Goal: Information Seeking & Learning: Learn about a topic

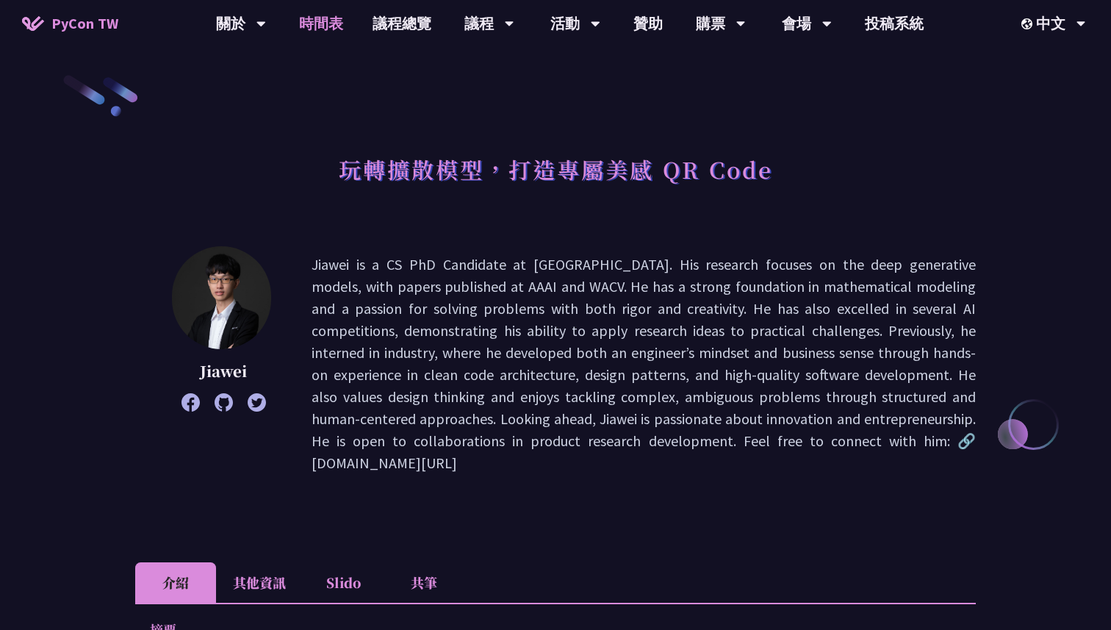
click at [331, 24] on link "時間表" at bounding box center [321, 23] width 74 height 47
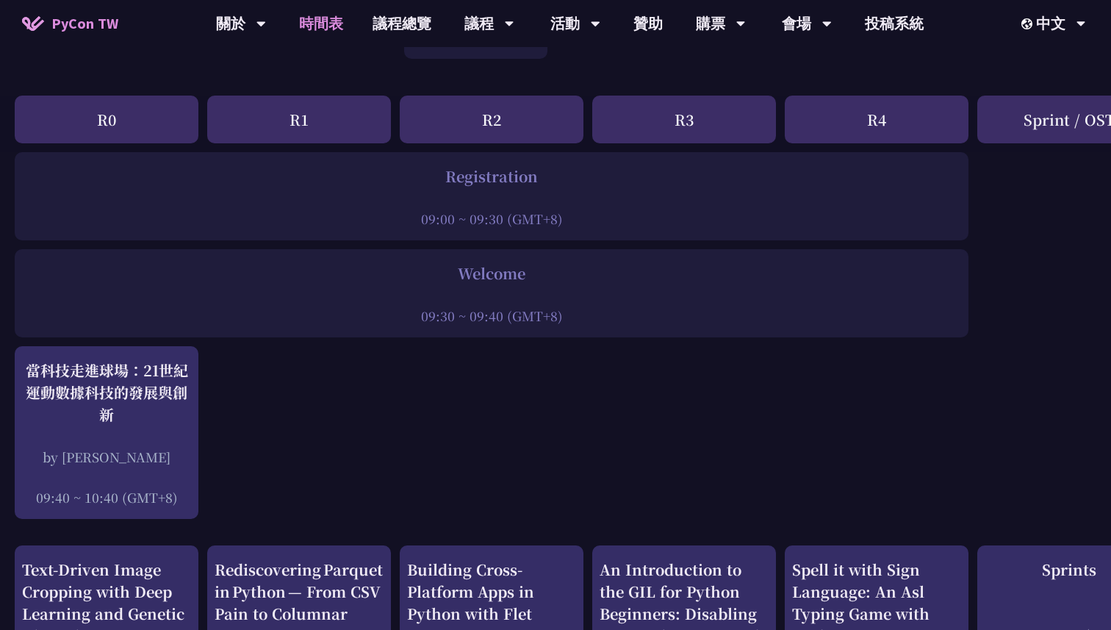
scroll to position [62, 0]
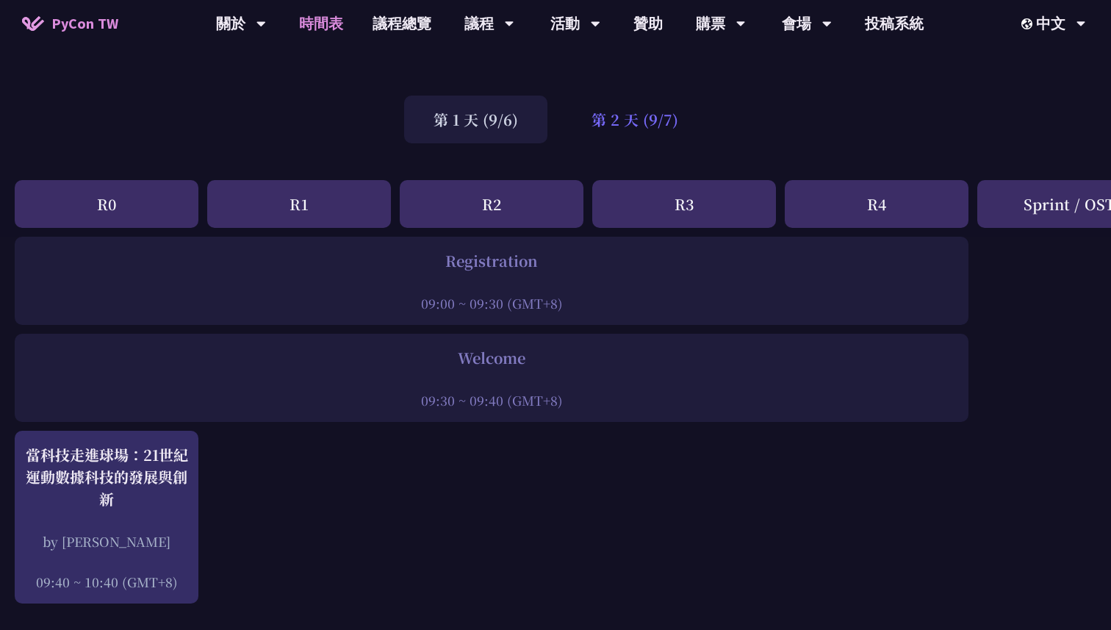
click at [632, 130] on div "第 2 天 (9/7)" at bounding box center [635, 120] width 146 height 48
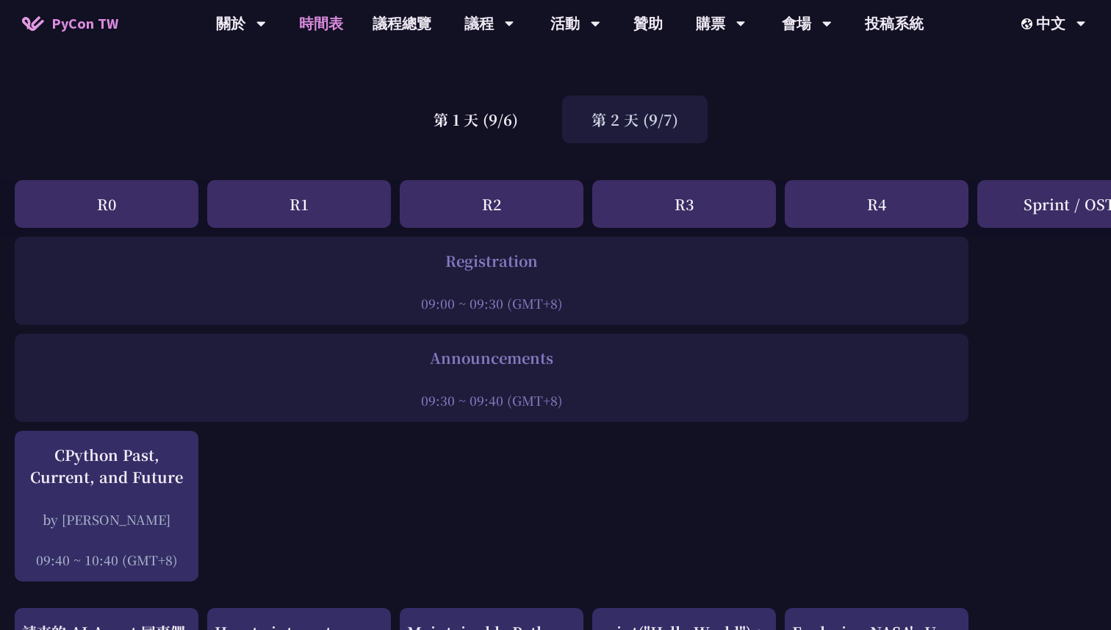
click at [623, 115] on div "第 2 天 (9/7)" at bounding box center [635, 120] width 146 height 48
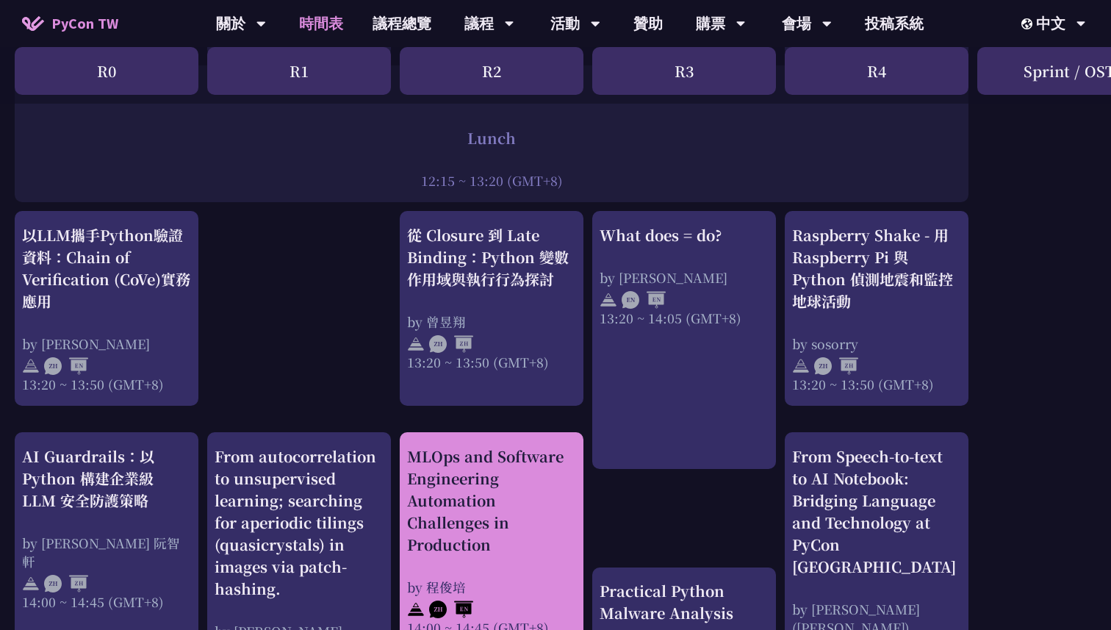
scroll to position [1182, 0]
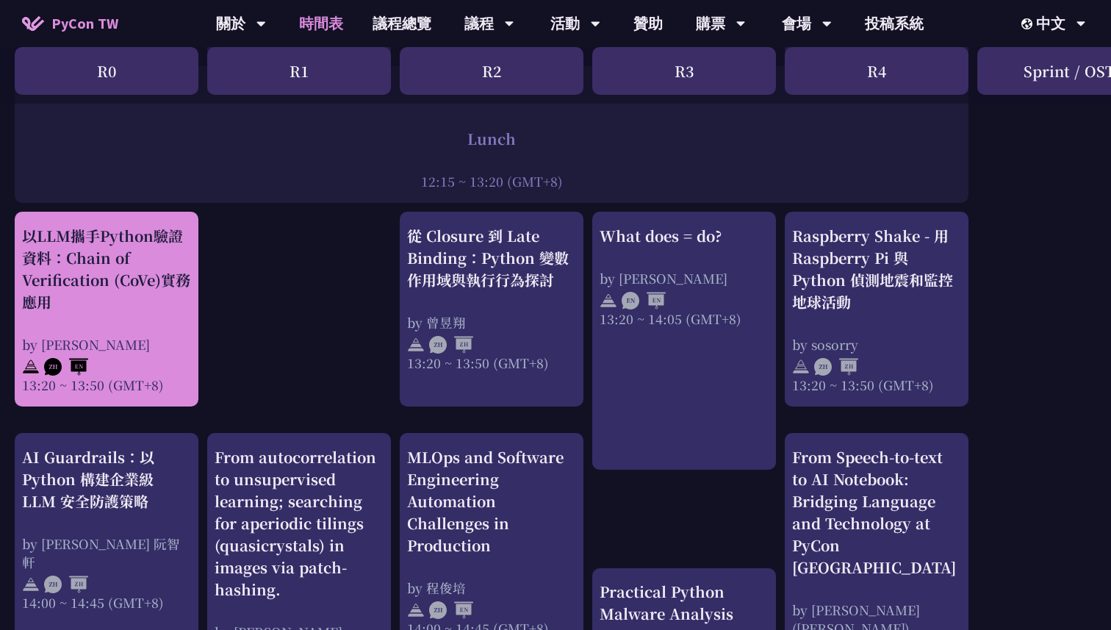
click at [110, 268] on div "以LLM攜手Python驗證資料：Chain of Verification (CoVe)實務應用" at bounding box center [106, 269] width 169 height 88
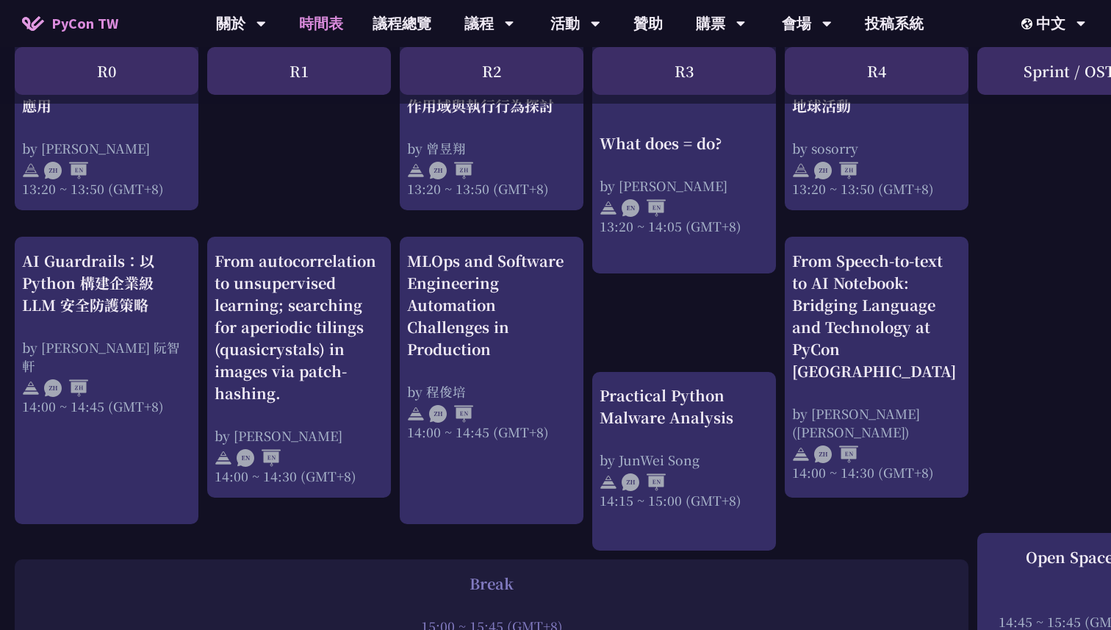
scroll to position [1394, 0]
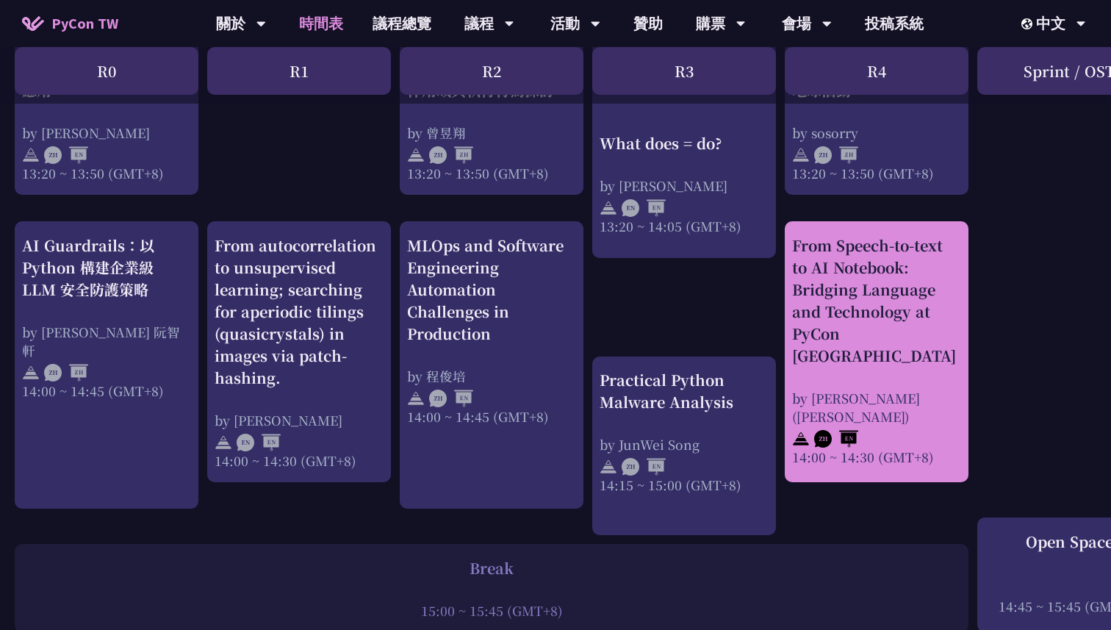
click at [820, 317] on div "From Speech-to-text to AI Notebook: Bridging Language and Technology at PyCon […" at bounding box center [876, 300] width 169 height 132
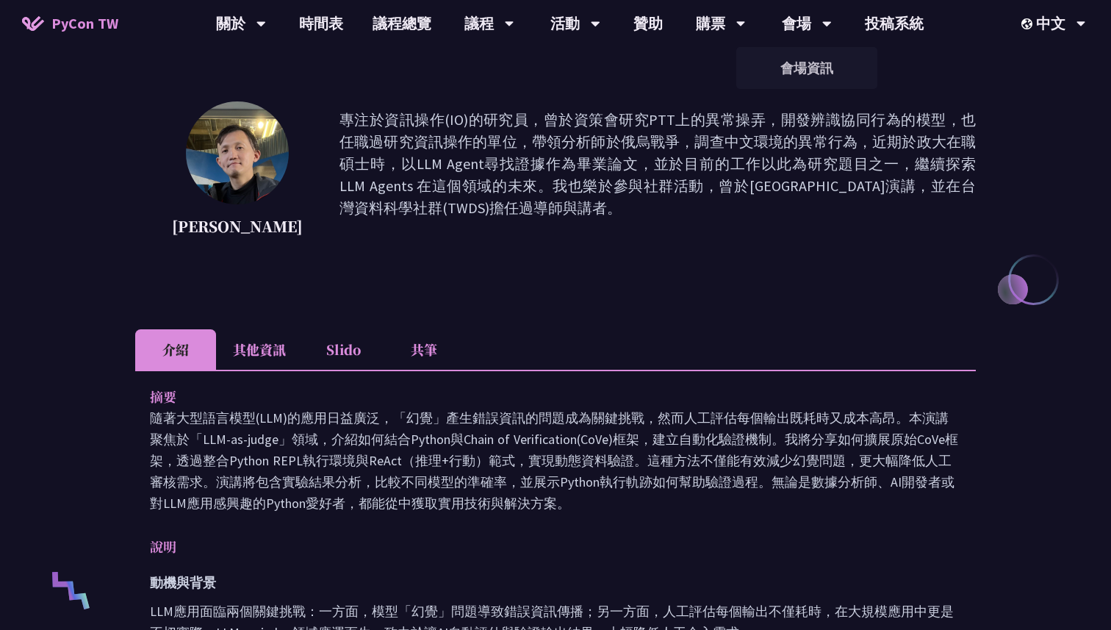
scroll to position [180, 0]
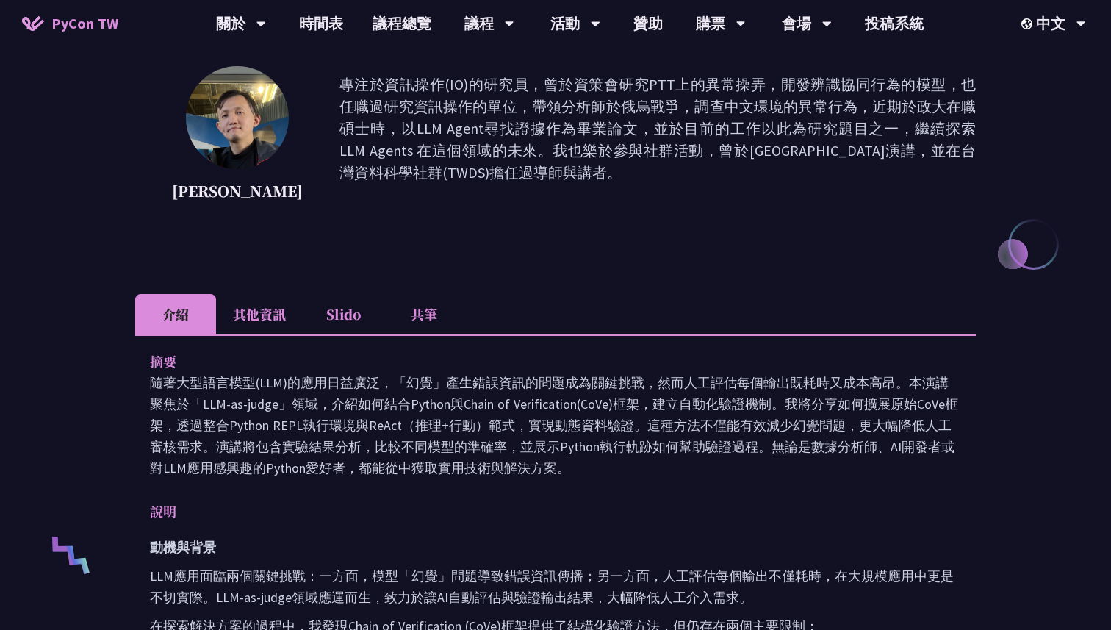
click at [326, 315] on li "Slido" at bounding box center [343, 314] width 81 height 40
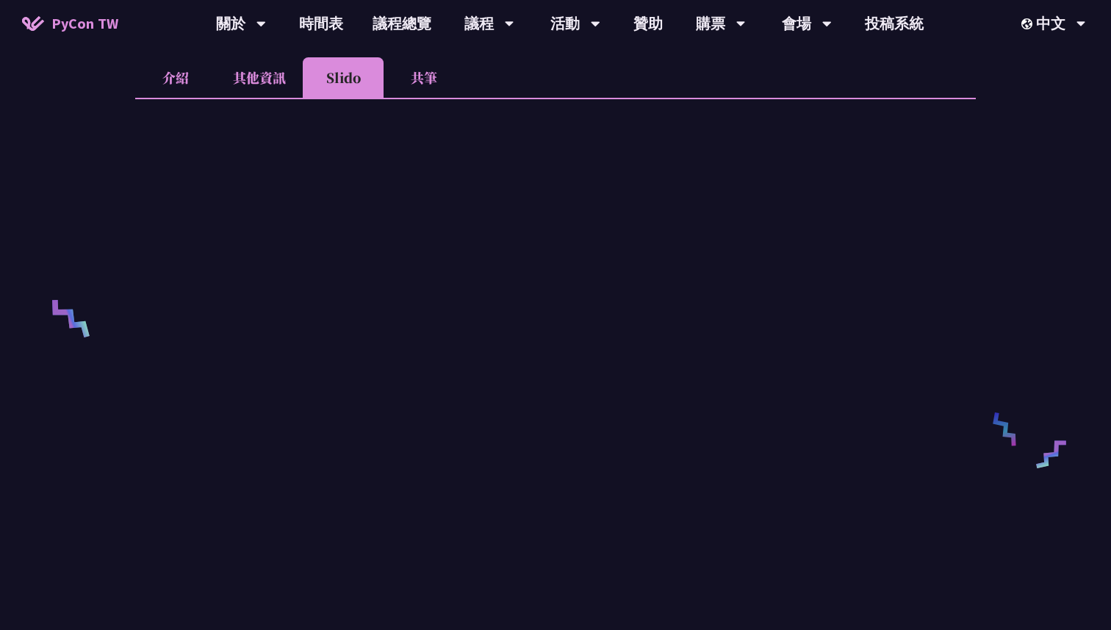
scroll to position [416, 0]
click at [235, 73] on li "其他資訊" at bounding box center [259, 78] width 87 height 40
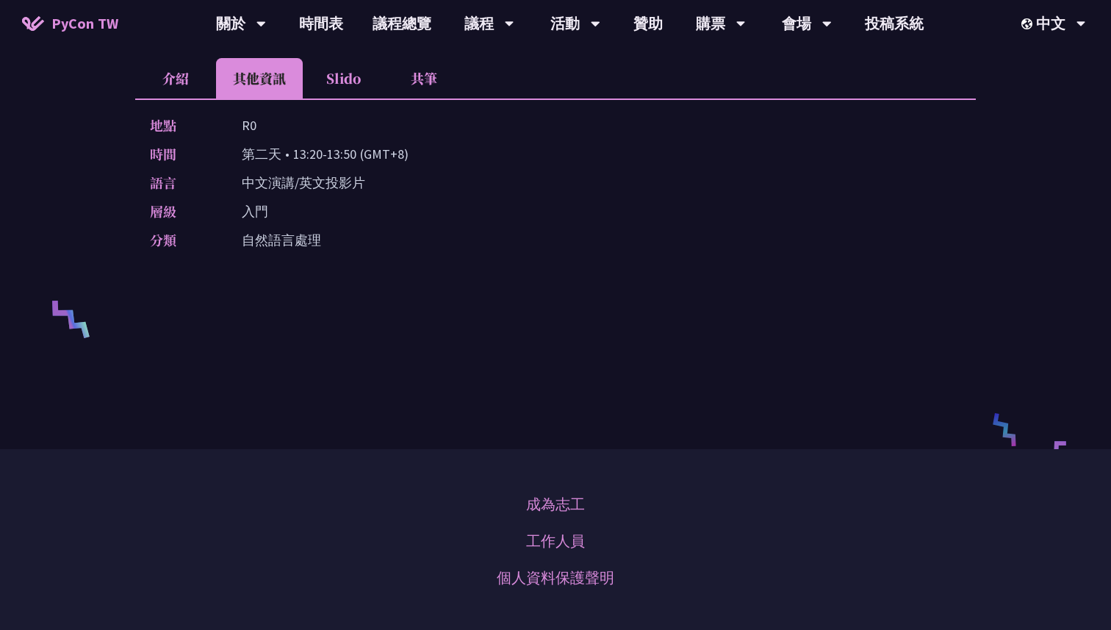
click at [182, 70] on li "介紹" at bounding box center [175, 78] width 81 height 40
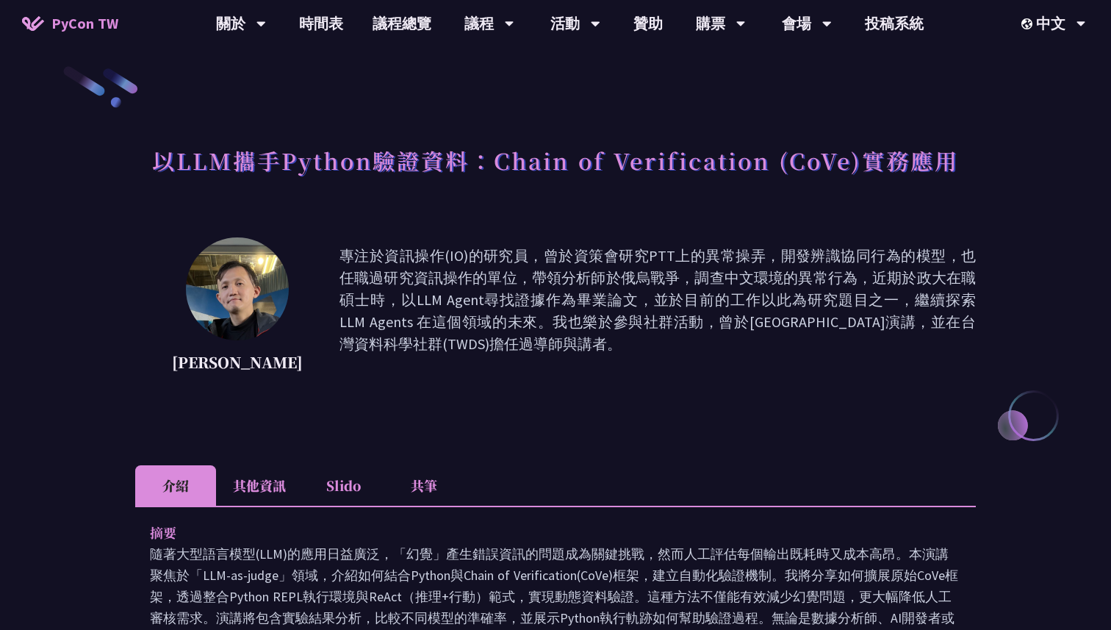
scroll to position [0, 0]
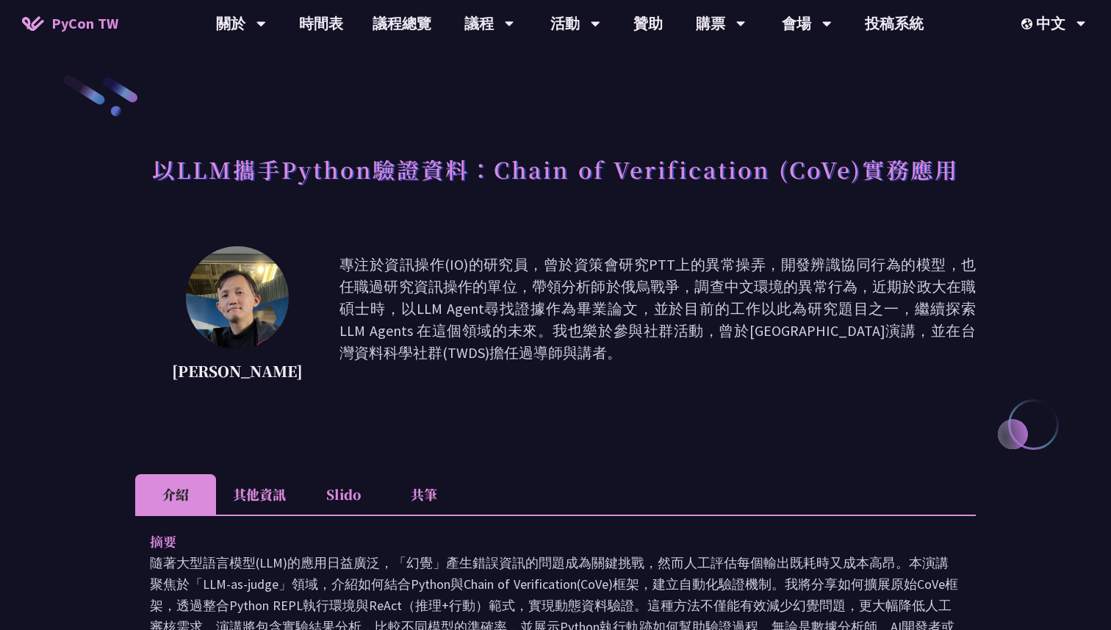
click at [420, 498] on li "共筆" at bounding box center [424, 494] width 81 height 40
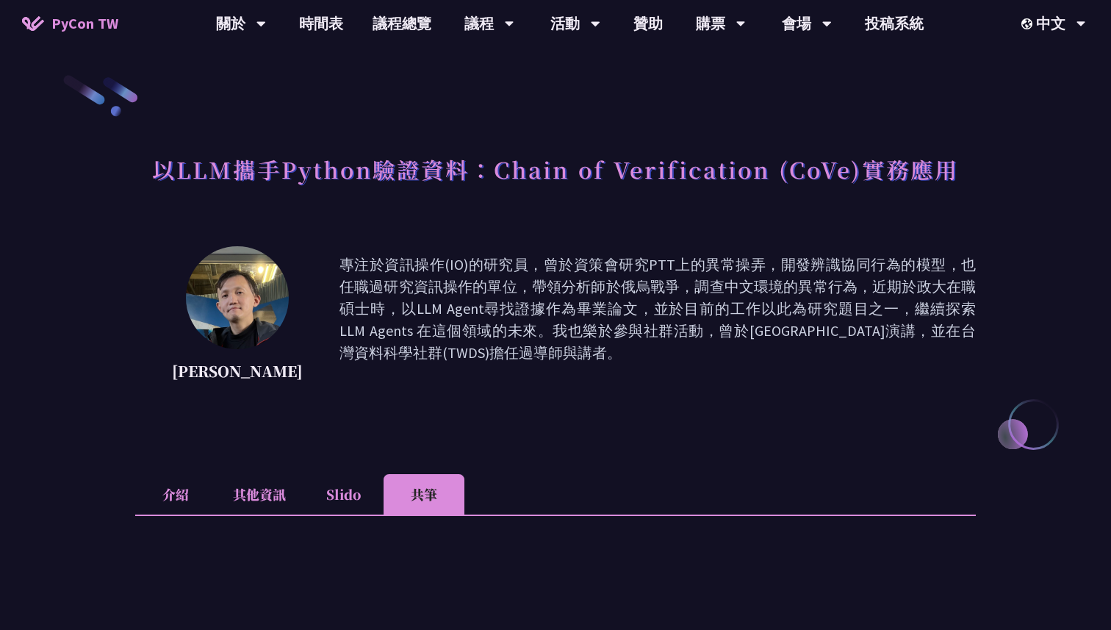
click at [322, 478] on li "Slido" at bounding box center [343, 494] width 81 height 40
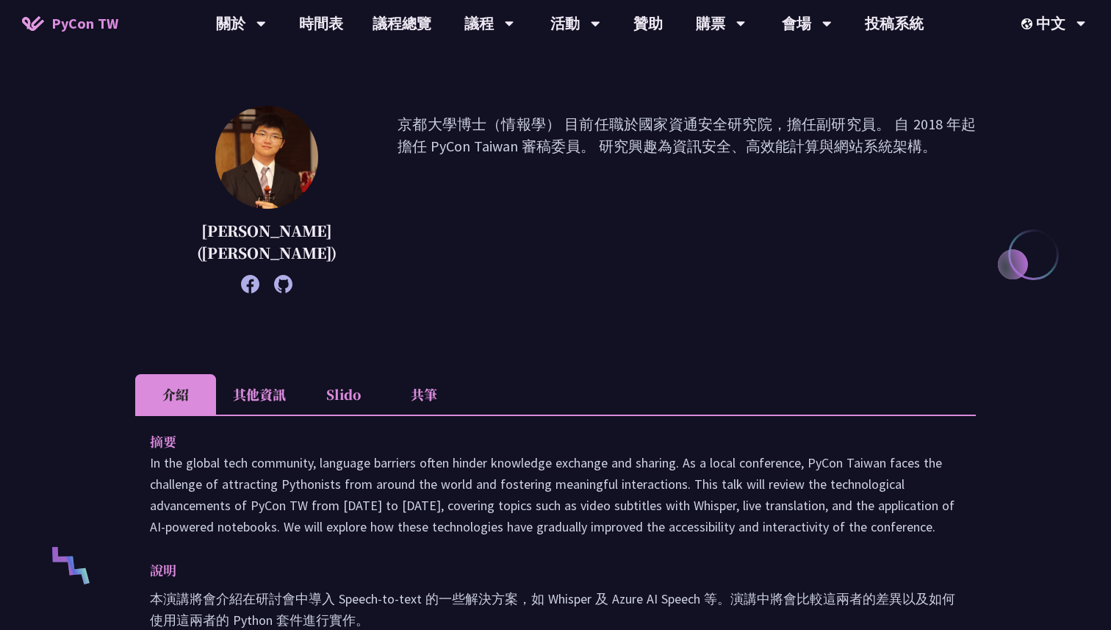
scroll to position [192, 0]
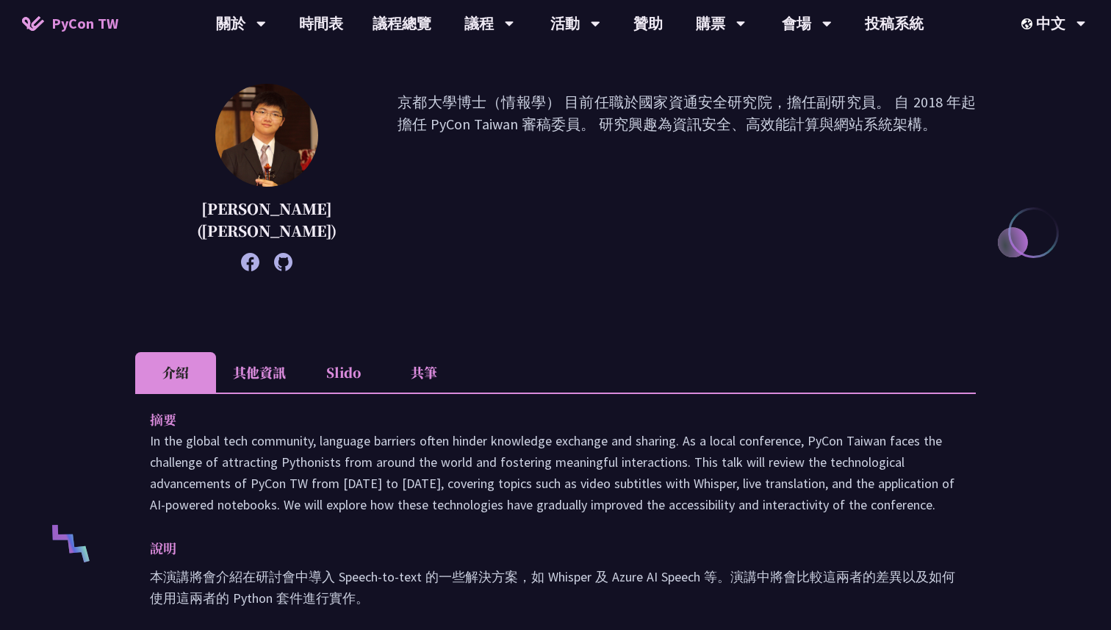
click at [331, 366] on li "Slido" at bounding box center [343, 372] width 81 height 40
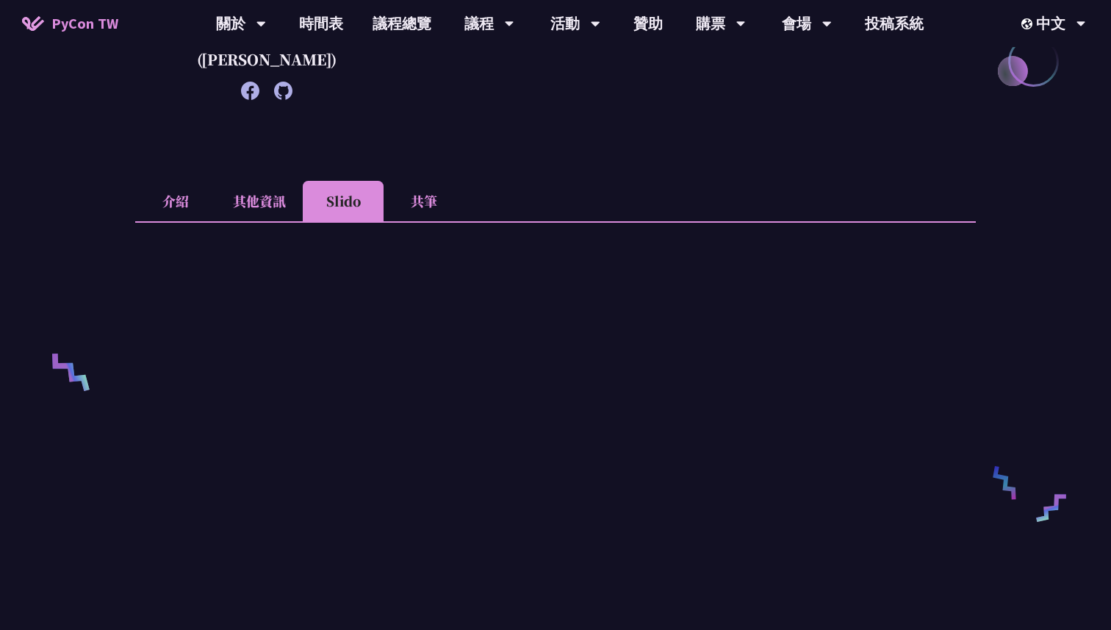
scroll to position [370, 0]
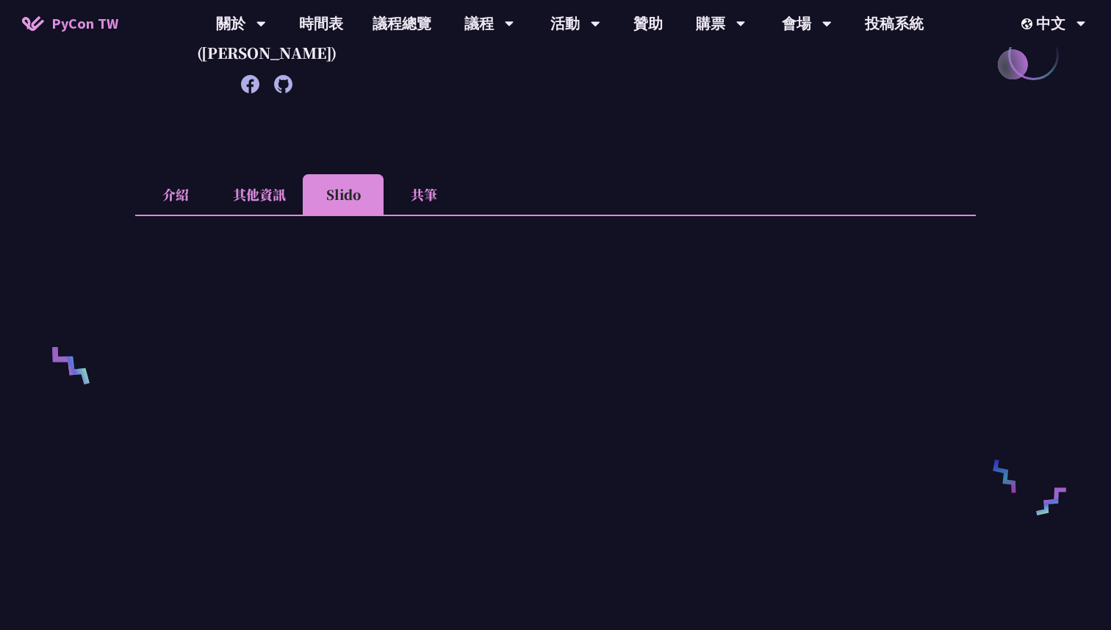
click at [244, 190] on li "其他資訊" at bounding box center [259, 194] width 87 height 40
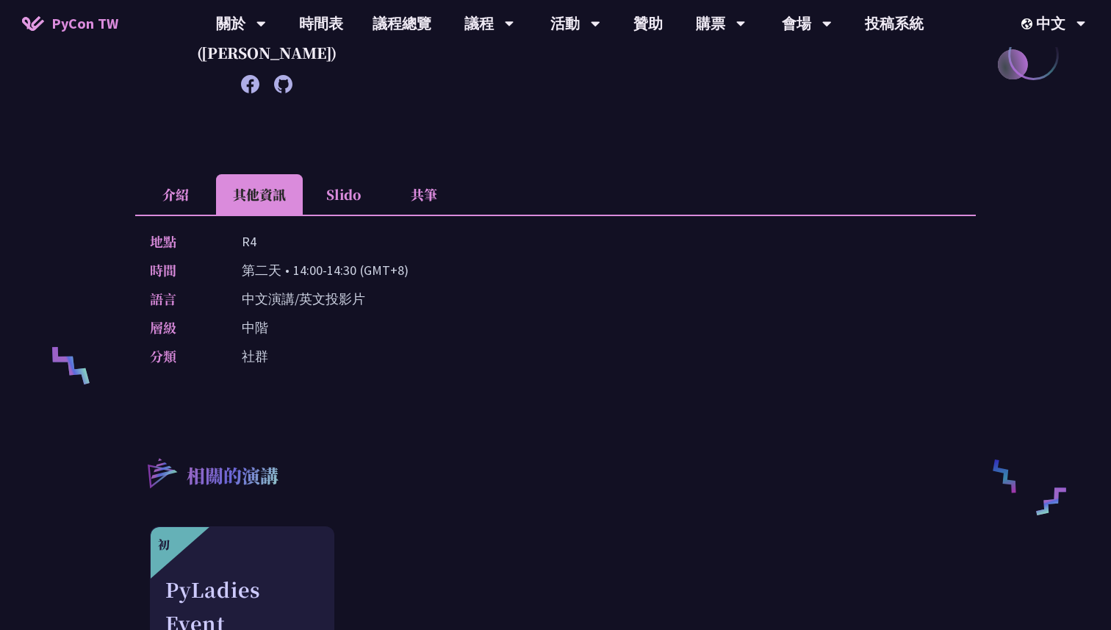
click at [366, 200] on li "Slido" at bounding box center [343, 194] width 81 height 40
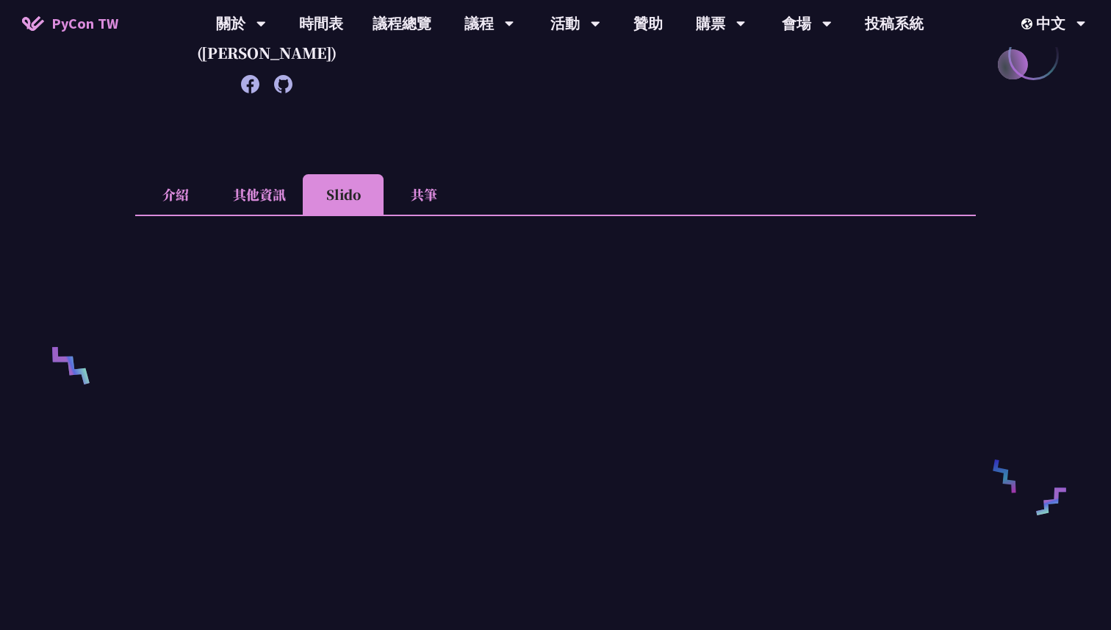
click at [424, 200] on li "共筆" at bounding box center [424, 194] width 81 height 40
click at [193, 195] on li "介紹" at bounding box center [175, 194] width 81 height 40
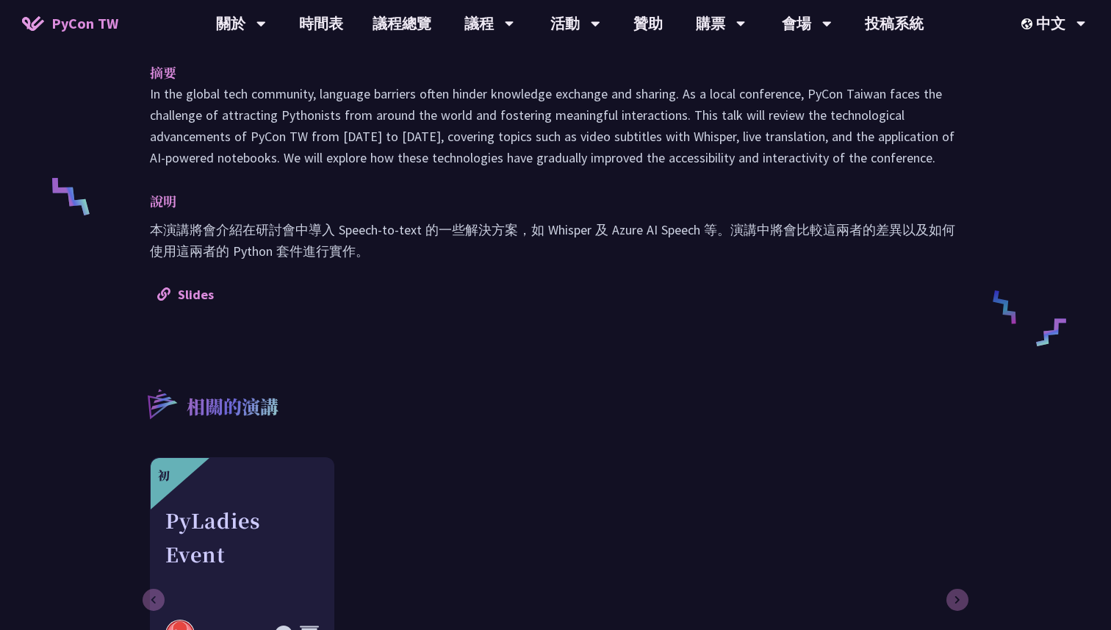
scroll to position [505, 0]
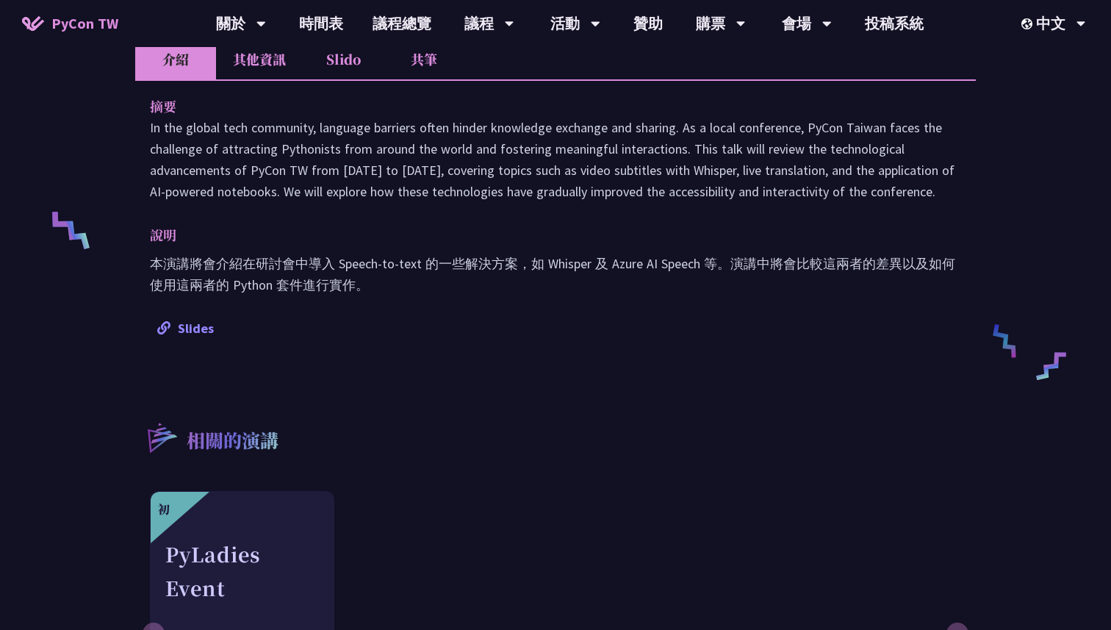
click at [196, 334] on link "Slides" at bounding box center [185, 328] width 57 height 17
